Goal: Task Accomplishment & Management: Manage account settings

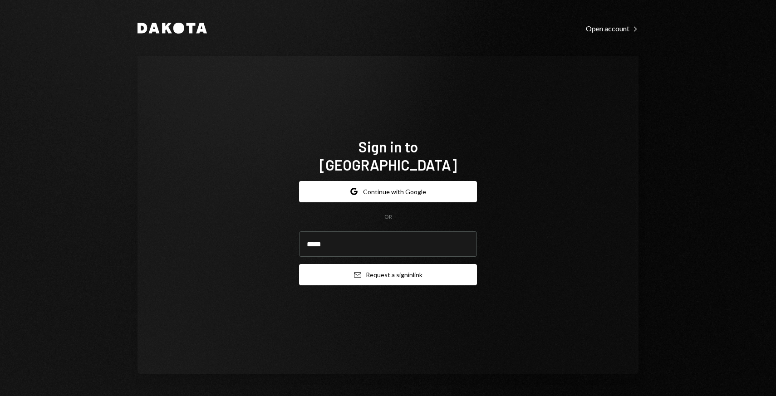
type input "**********"
click at [378, 269] on button "Email Request a sign in link" at bounding box center [388, 274] width 178 height 21
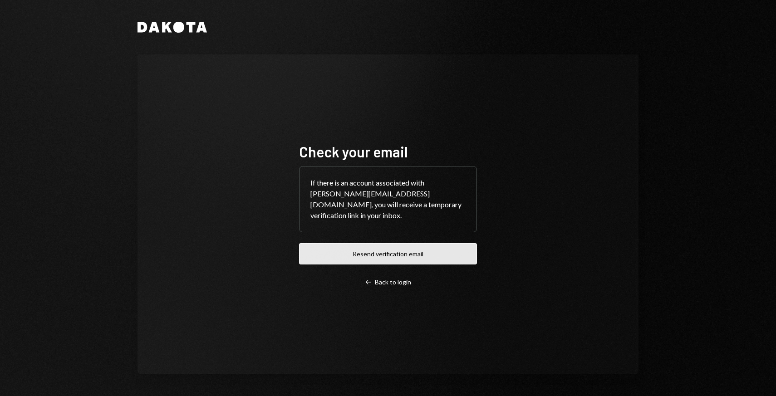
click at [367, 255] on button "Resend verification email" at bounding box center [388, 253] width 178 height 21
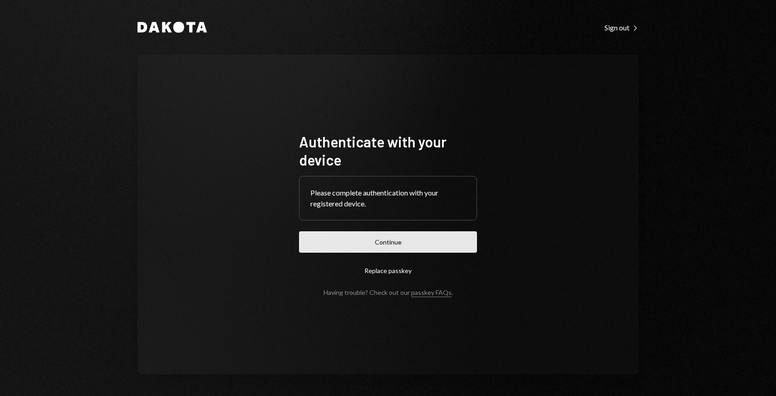
click at [299, 237] on button "Continue" at bounding box center [388, 241] width 178 height 21
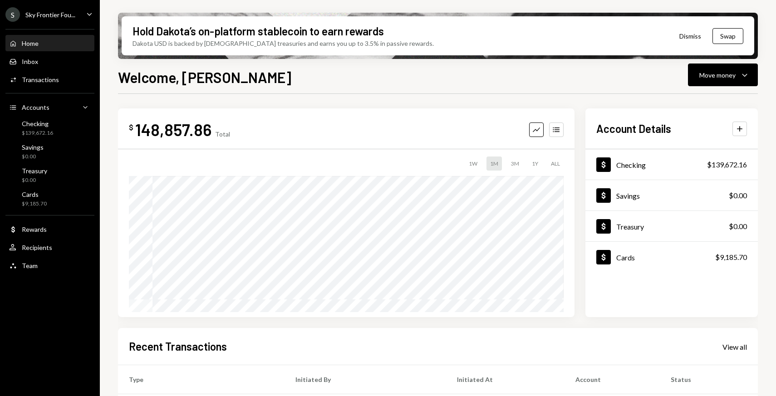
click at [76, 21] on ul "S Sky Frontier Fou... Caret Down Home Home Inbox Inbox Activities Transactions …" at bounding box center [50, 137] width 100 height 275
click at [92, 20] on div "S Sky Frontier Fou... Caret Down" at bounding box center [50, 14] width 100 height 15
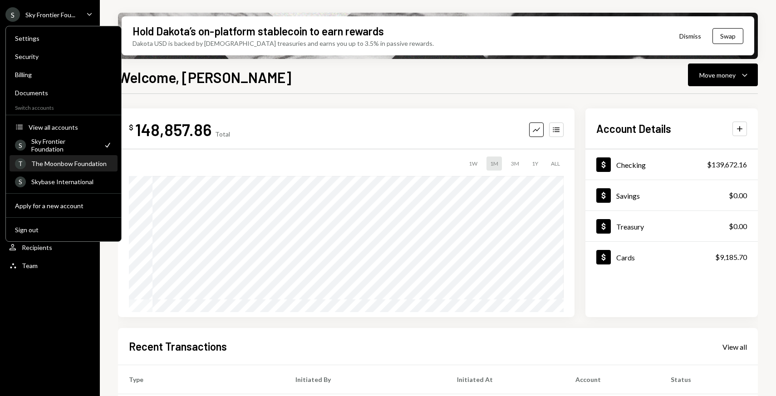
click at [55, 167] on div "The Moonbow Foundation" at bounding box center [71, 164] width 81 height 8
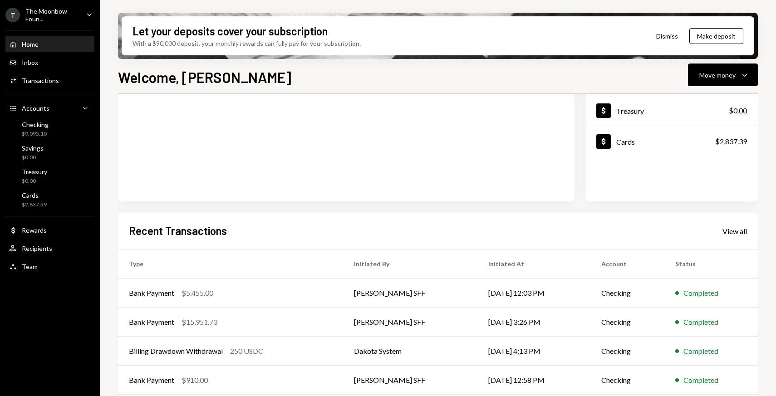
scroll to position [151, 0]
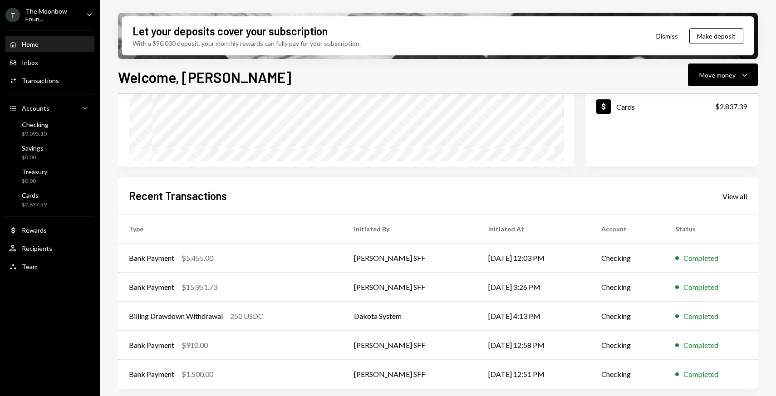
click at [728, 202] on div "Recent Transactions View all" at bounding box center [438, 195] width 618 height 15
click at [728, 196] on div "View all" at bounding box center [734, 196] width 25 height 9
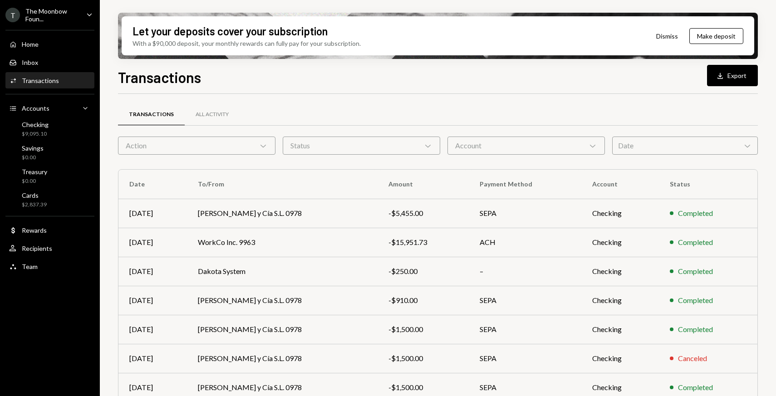
click at [636, 152] on div "Date Chevron Down" at bounding box center [685, 146] width 146 height 18
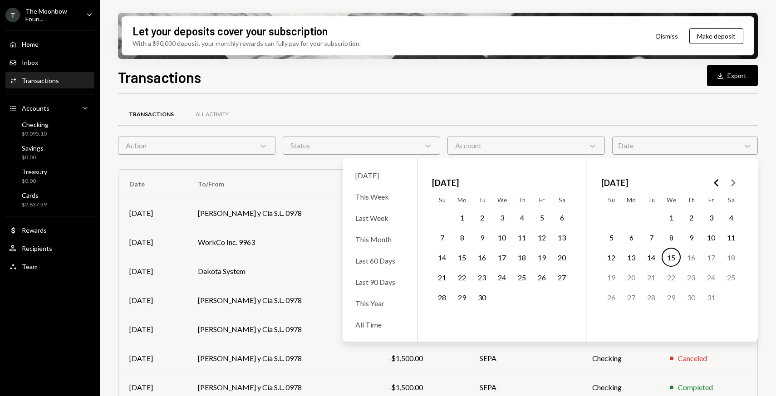
click at [380, 109] on div "Transactions All Activity" at bounding box center [438, 114] width 640 height 23
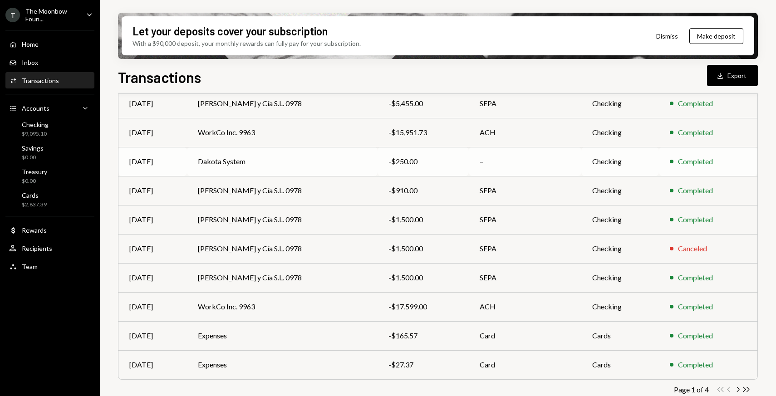
scroll to position [110, 0]
click at [287, 196] on td "Clarke, Modet y Cía S.L. 0978" at bounding box center [282, 190] width 190 height 29
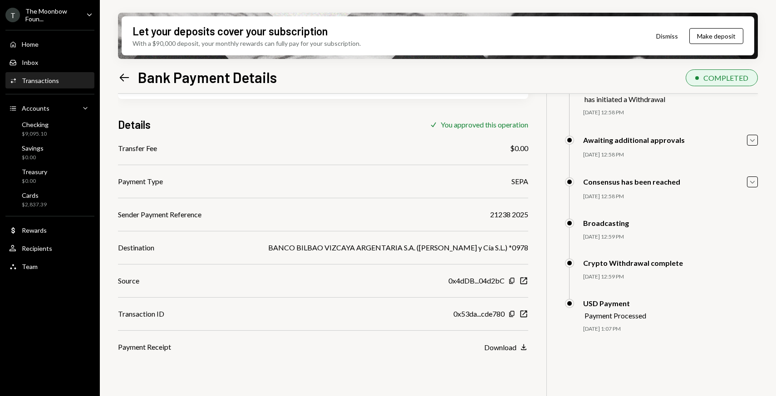
scroll to position [73, 0]
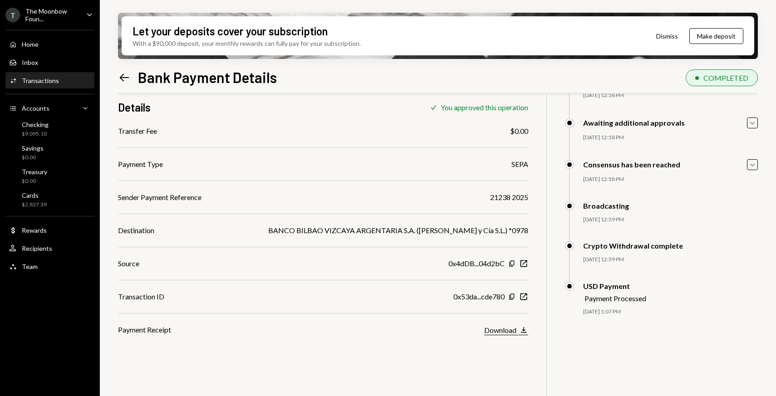
click at [508, 331] on div "Download" at bounding box center [500, 330] width 32 height 9
